Goal: Task Accomplishment & Management: Complete application form

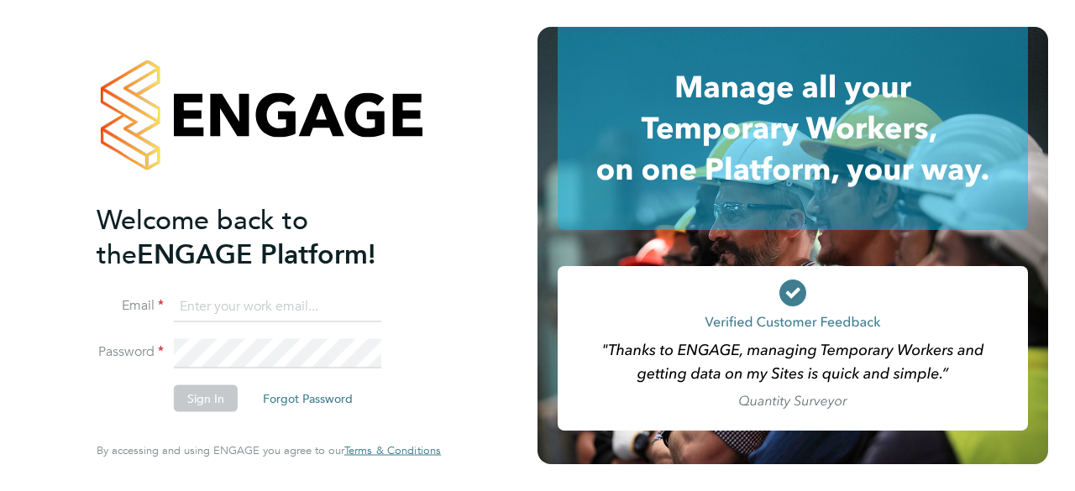
type input "[EMAIL_ADDRESS][DOMAIN_NAME]"
click at [213, 403] on button "Sign In" at bounding box center [206, 398] width 64 height 27
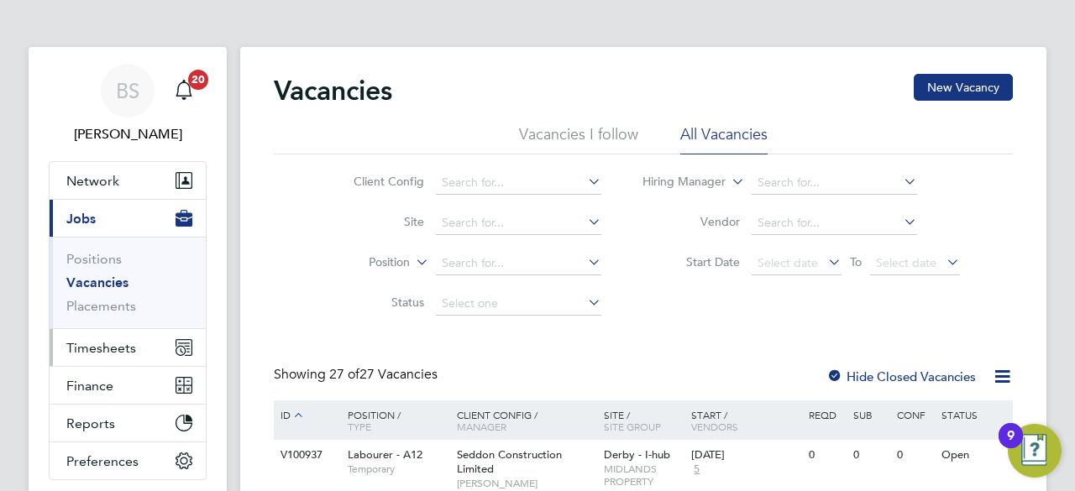
click at [118, 347] on span "Timesheets" at bounding box center [101, 348] width 70 height 16
click at [110, 334] on button "Timesheets" at bounding box center [128, 347] width 156 height 37
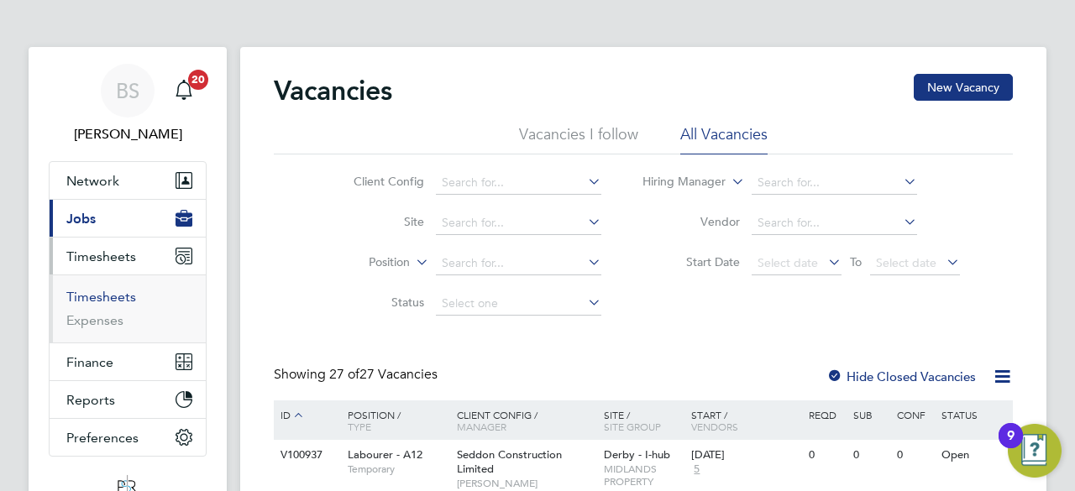
click at [107, 300] on link "Timesheets" at bounding box center [101, 297] width 70 height 16
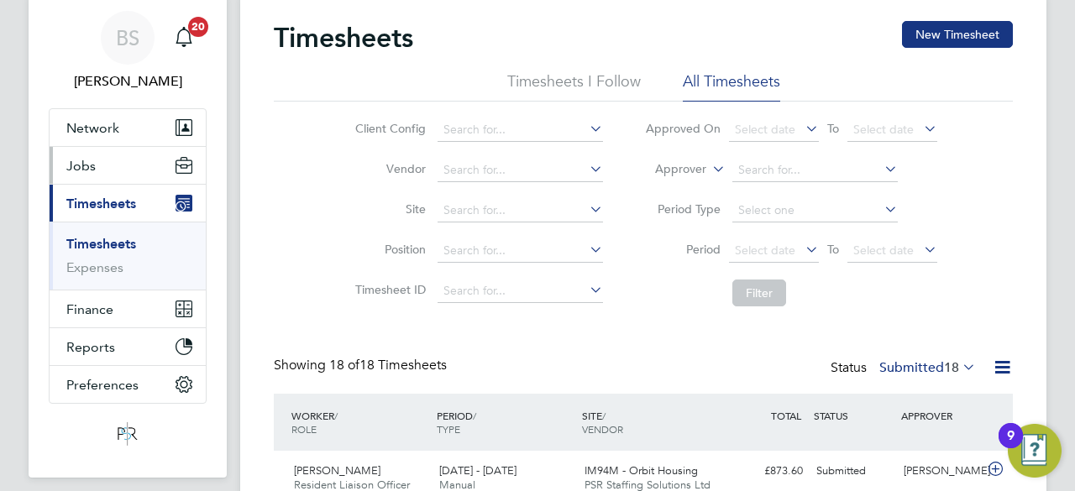
click at [110, 163] on button "Jobs" at bounding box center [128, 165] width 156 height 37
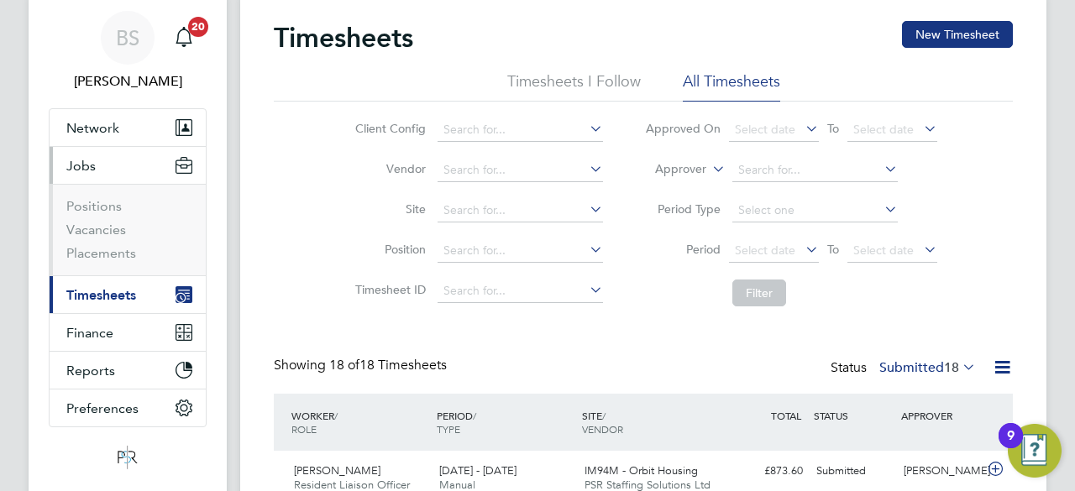
click at [110, 163] on button "Jobs" at bounding box center [128, 165] width 156 height 37
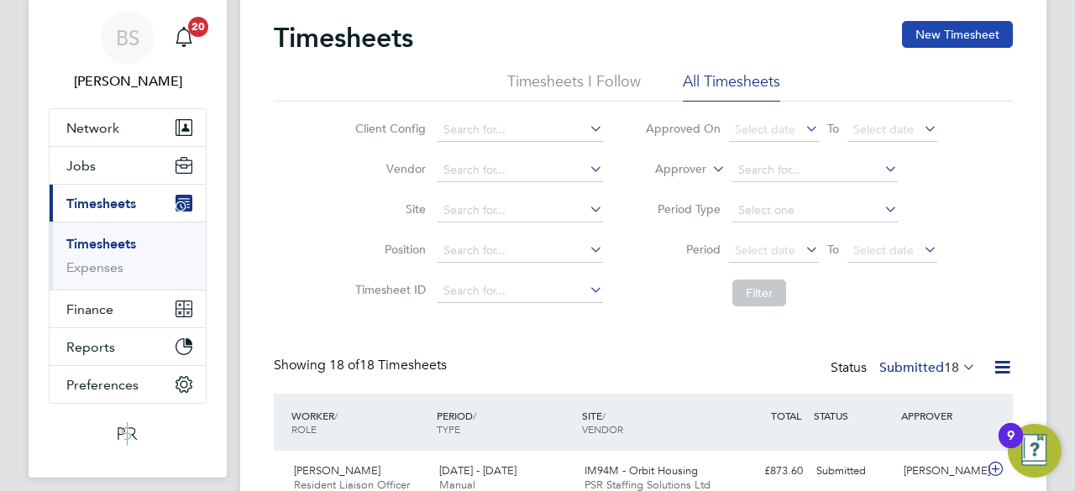
click at [935, 34] on button "New Timesheet" at bounding box center [957, 34] width 111 height 27
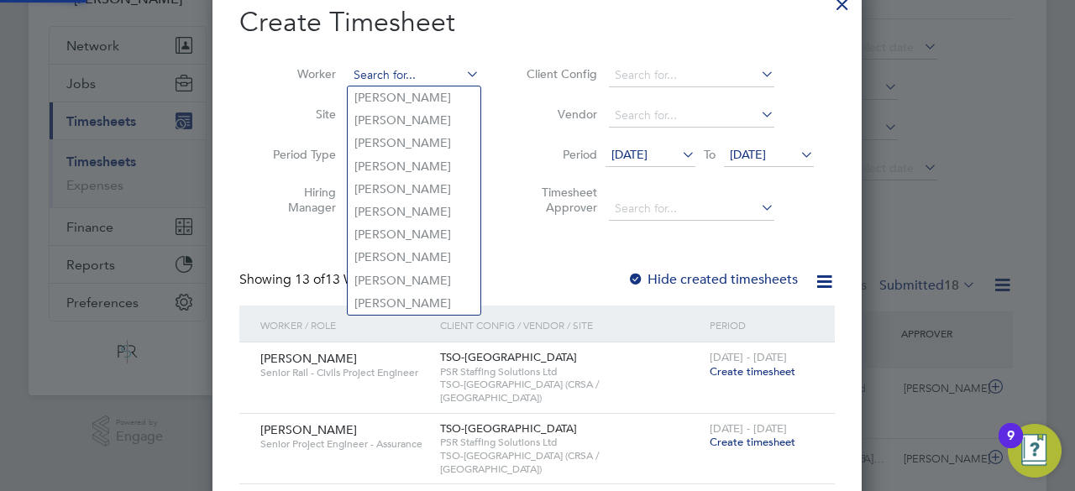
click at [440, 75] on input at bounding box center [414, 76] width 132 height 24
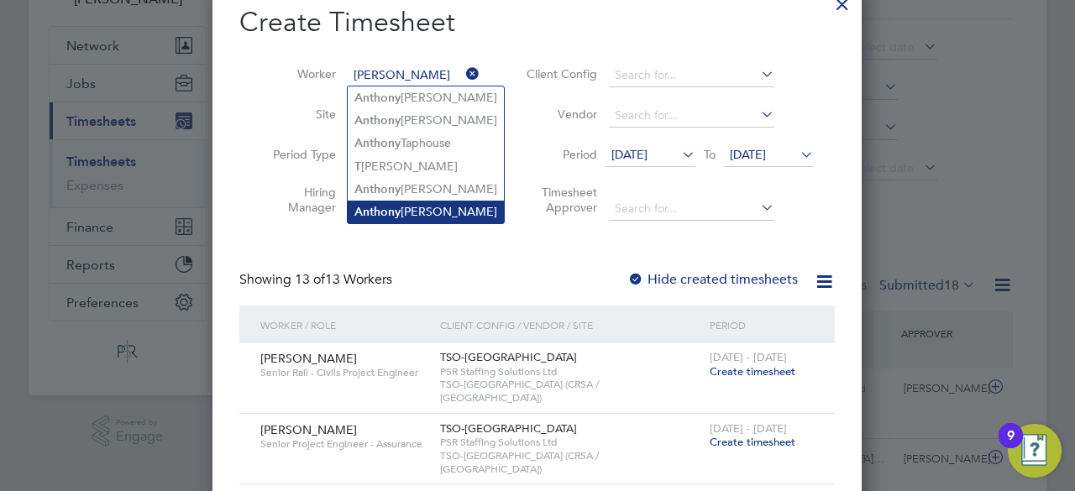
click at [431, 202] on li "An t hony [PERSON_NAME]" at bounding box center [426, 212] width 156 height 23
type input "[PERSON_NAME]"
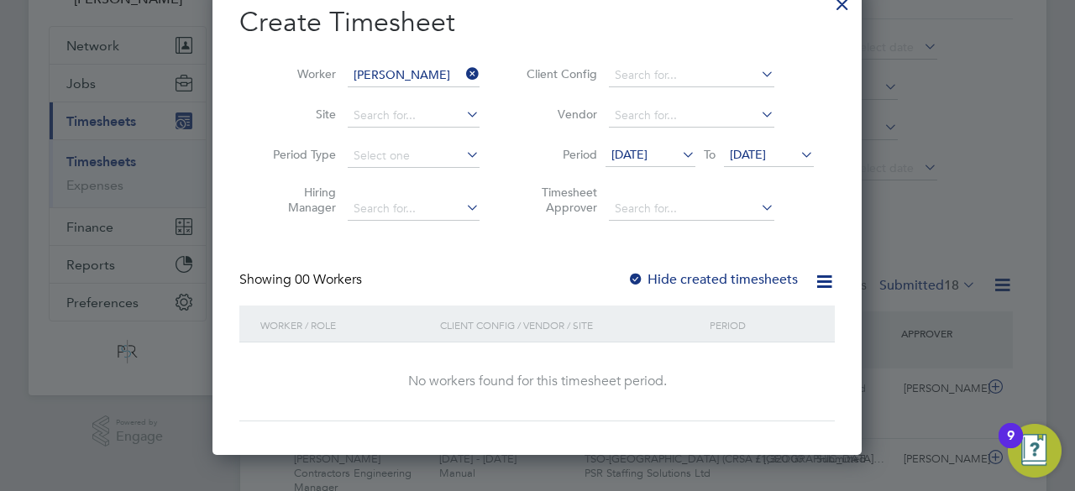
click at [667, 162] on span "[DATE]" at bounding box center [650, 155] width 90 height 23
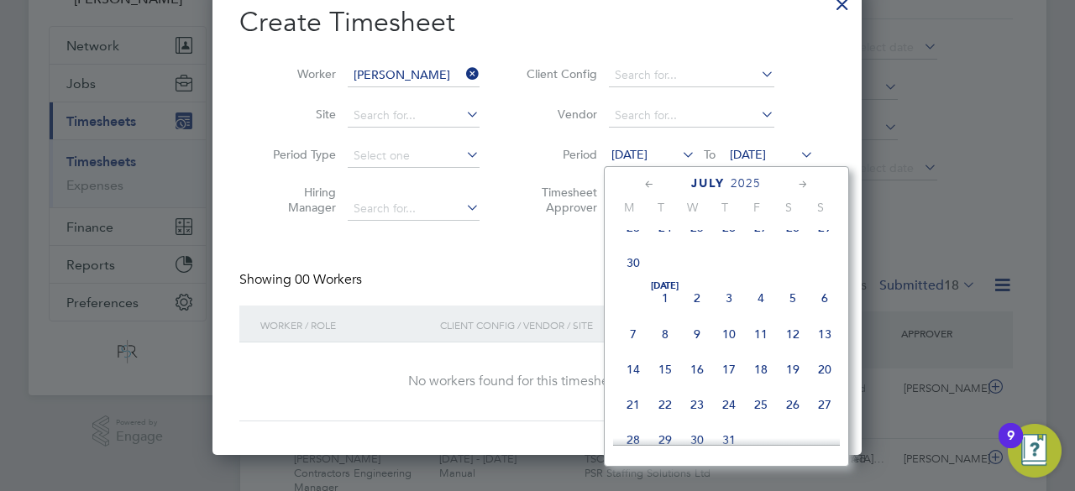
click at [667, 303] on span "[DATE]" at bounding box center [665, 298] width 32 height 32
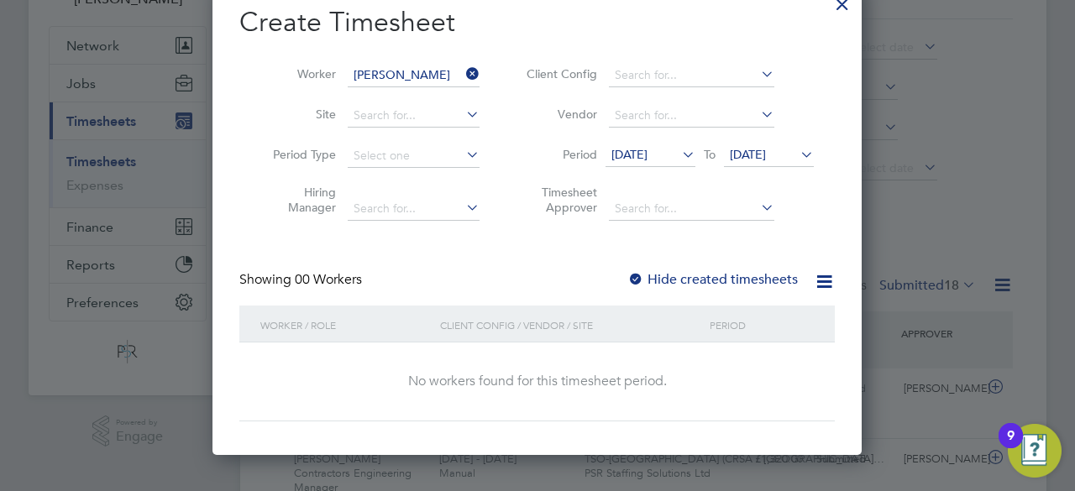
click at [766, 160] on span "[DATE]" at bounding box center [748, 154] width 36 height 15
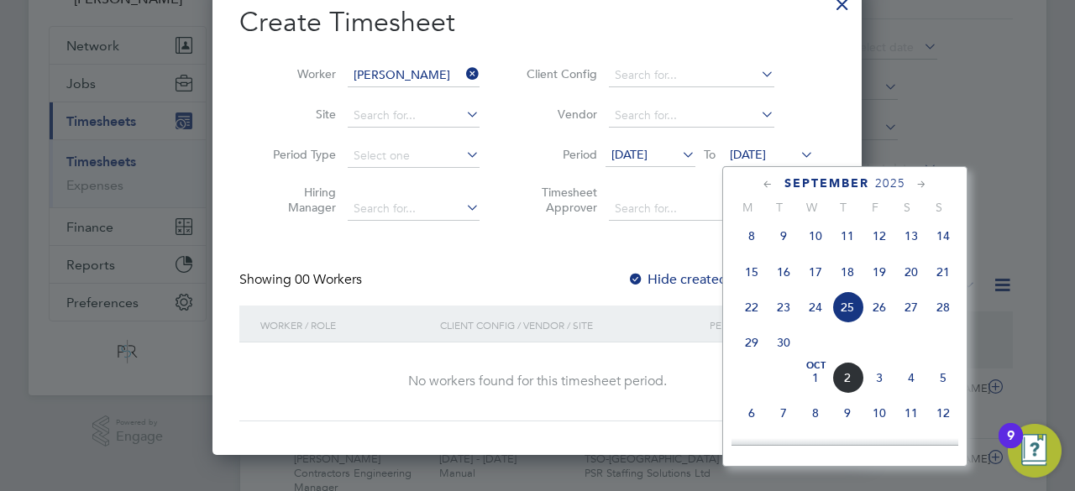
click at [641, 273] on div at bounding box center [635, 280] width 17 height 17
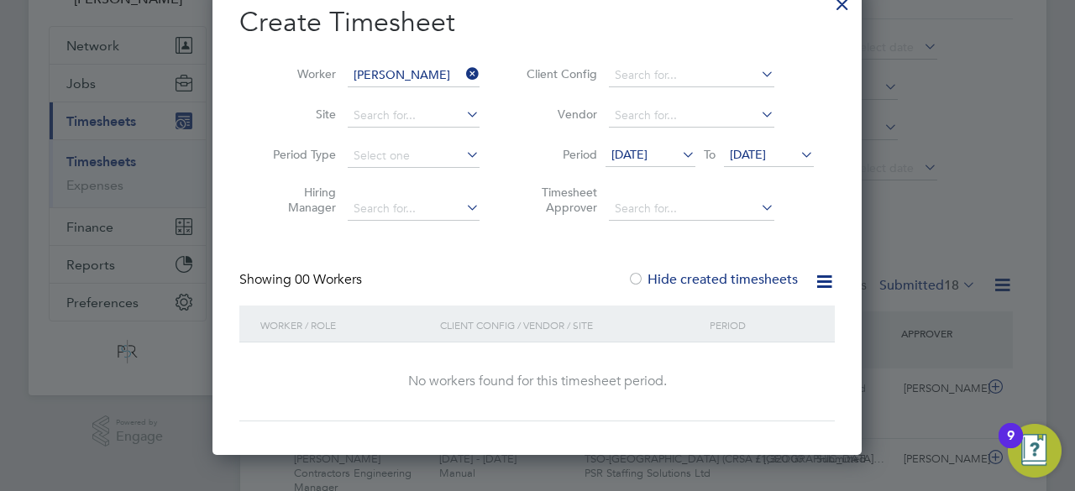
click at [742, 153] on span "[DATE]" at bounding box center [748, 154] width 36 height 15
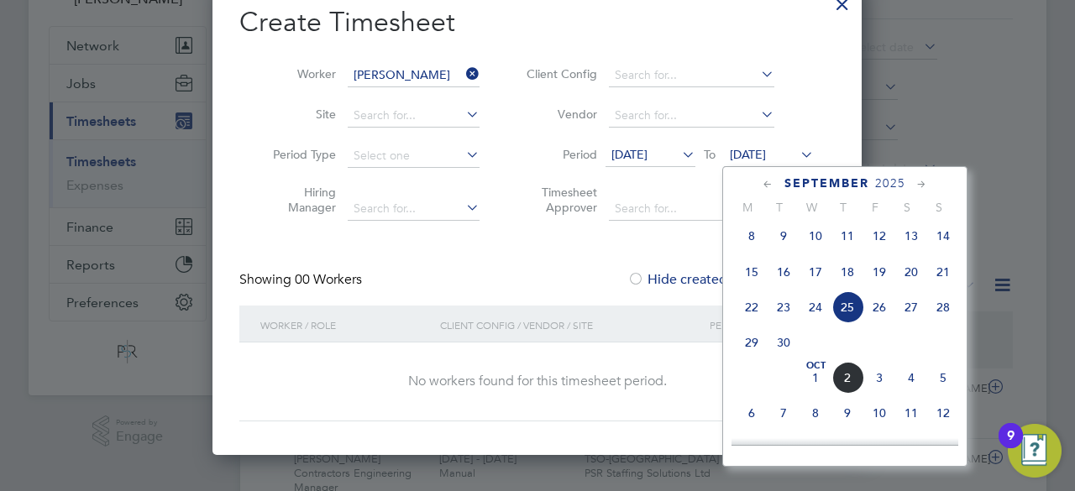
click at [910, 240] on span "13" at bounding box center [911, 236] width 32 height 32
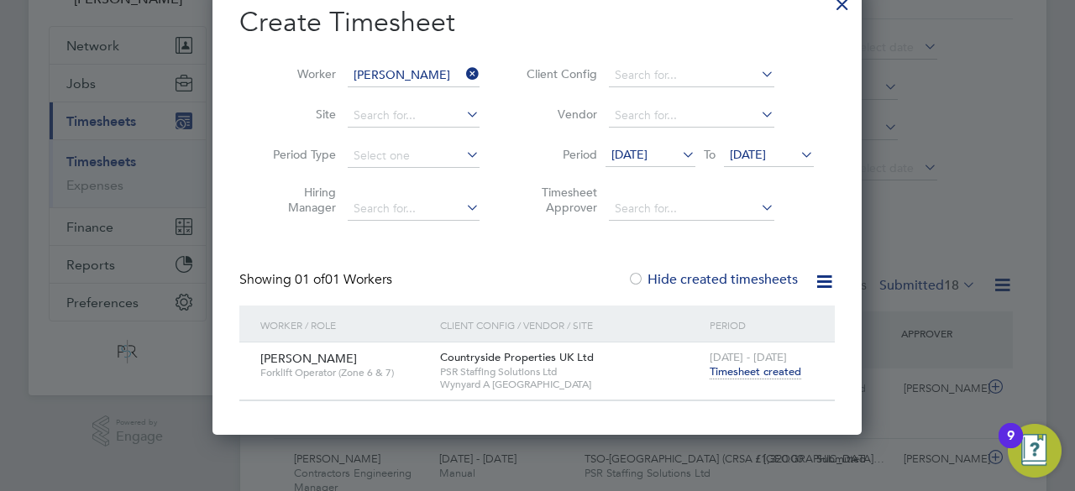
click at [781, 373] on span "Timesheet created" at bounding box center [755, 371] width 92 height 15
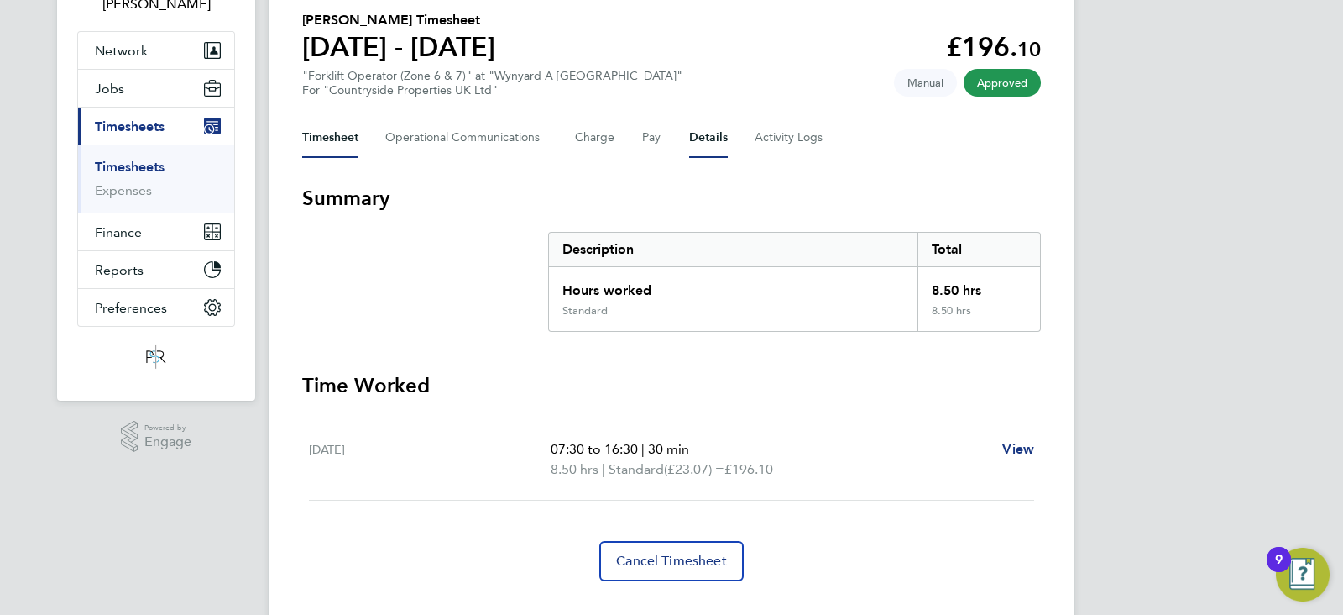
click at [714, 133] on button "Details" at bounding box center [708, 138] width 39 height 40
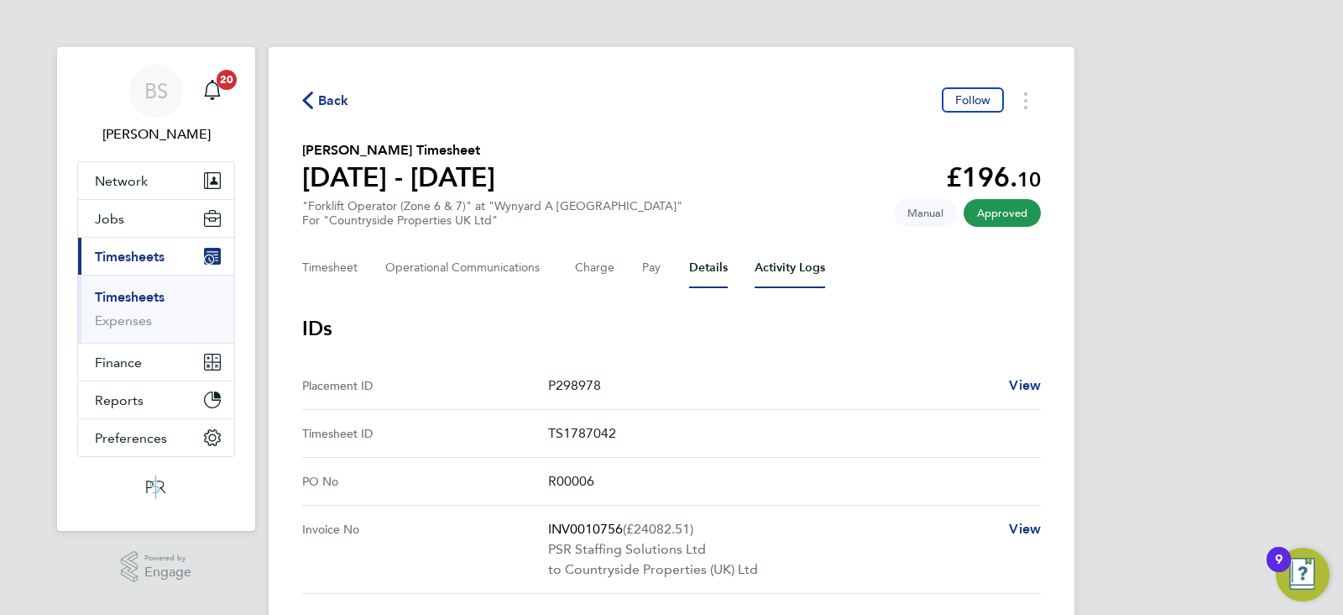
click at [798, 254] on Logs-tab "Activity Logs" at bounding box center [790, 268] width 71 height 40
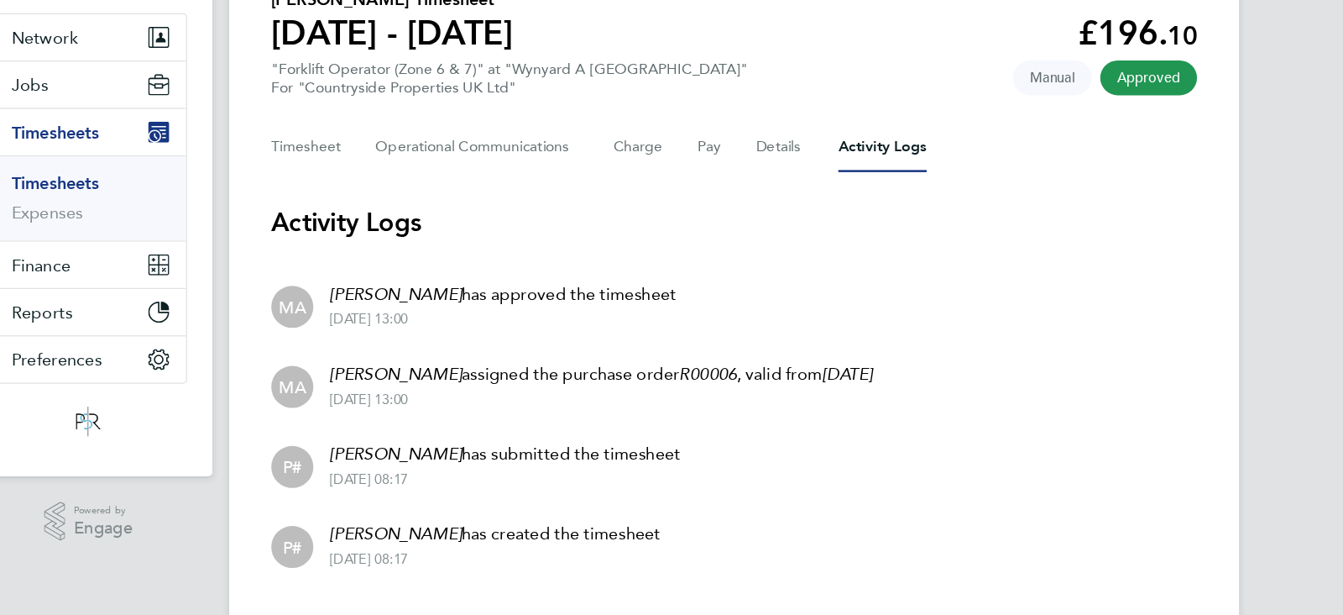
scroll to position [69, 0]
